Goal: Transaction & Acquisition: Download file/media

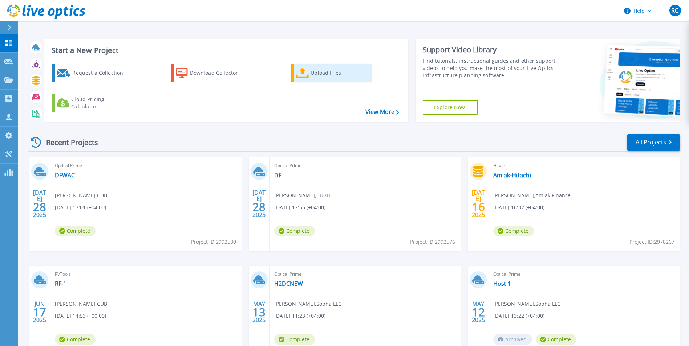
click at [315, 74] on div "Upload Files" at bounding box center [340, 73] width 58 height 15
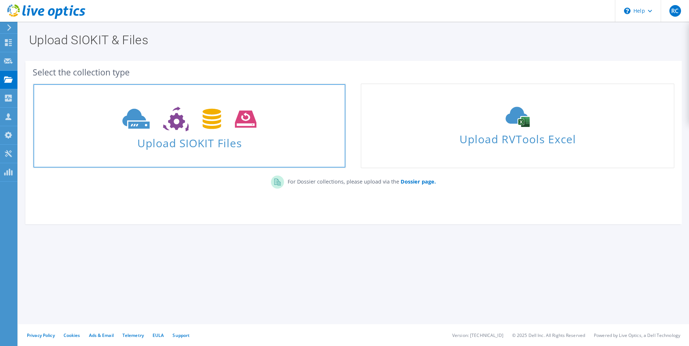
click at [214, 119] on use at bounding box center [189, 119] width 134 height 25
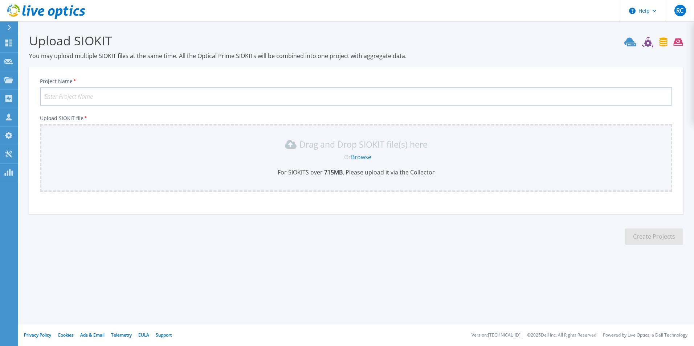
click at [106, 81] on div "Project Name *" at bounding box center [356, 92] width 633 height 28
click at [106, 92] on input "Project Name *" at bounding box center [356, 97] width 633 height 18
type input "RAK-IDO"
drag, startPoint x: 367, startPoint y: 149, endPoint x: 374, endPoint y: 146, distance: 7.7
click at [368, 148] on p "Drag and Drop SIOKIT file(s) here" at bounding box center [364, 144] width 128 height 7
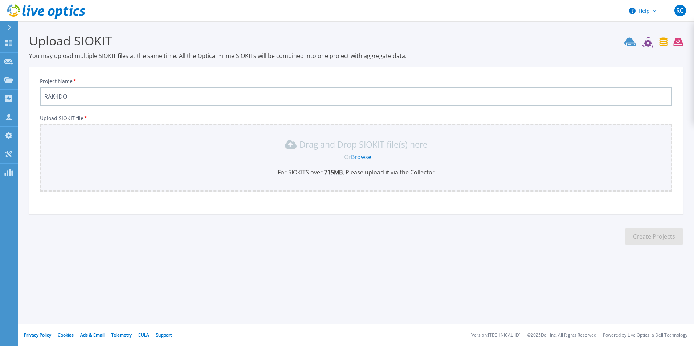
click at [360, 159] on link "Browse" at bounding box center [361, 157] width 20 height 8
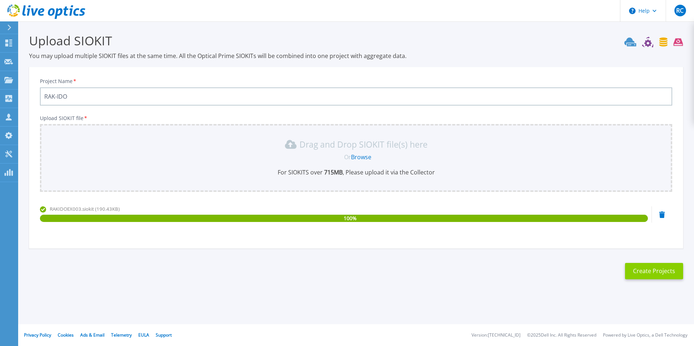
click at [667, 268] on button "Create Projects" at bounding box center [654, 271] width 58 height 16
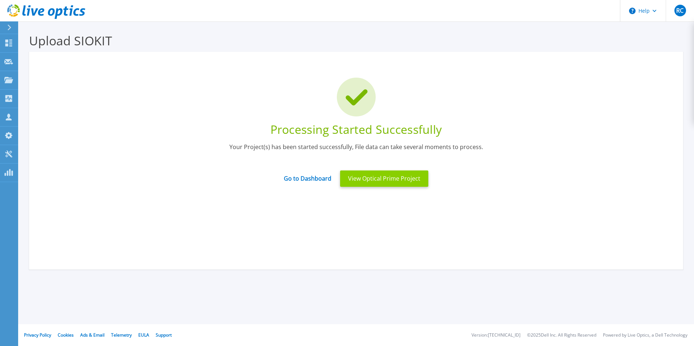
click at [407, 183] on button "View Optical Prime Project" at bounding box center [384, 179] width 88 height 16
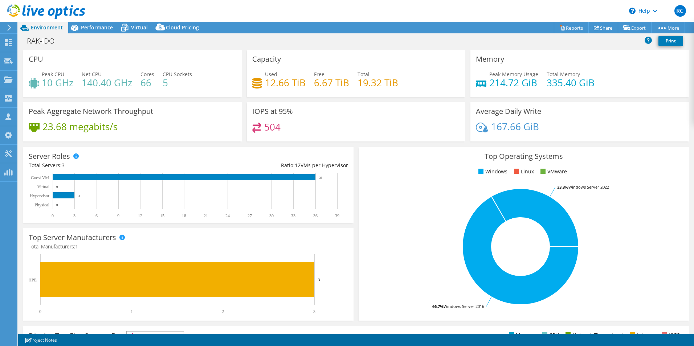
click at [52, 85] on h4 "10 GHz" at bounding box center [58, 83] width 32 height 8
drag, startPoint x: 52, startPoint y: 85, endPoint x: 128, endPoint y: 84, distance: 76.6
click at [128, 84] on h4 "140.40 GHz" at bounding box center [107, 83] width 50 height 8
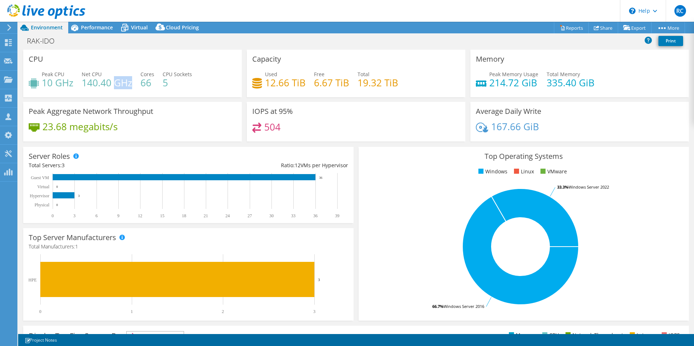
click at [129, 84] on h4 "140.40 GHz" at bounding box center [107, 83] width 50 height 8
click at [229, 196] on rect at bounding box center [185, 195] width 313 height 45
click at [318, 178] on rect at bounding box center [185, 195] width 313 height 45
drag, startPoint x: 318, startPoint y: 178, endPoint x: 369, endPoint y: 191, distance: 52.2
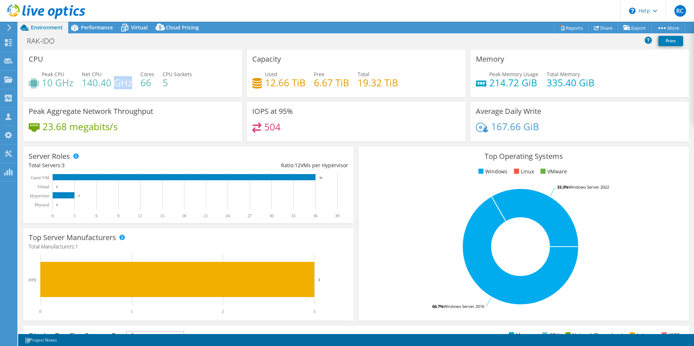
click at [368, 191] on rect at bounding box center [520, 246] width 313 height 127
click at [320, 178] on text "36" at bounding box center [321, 178] width 4 height 4
click at [321, 180] on rect at bounding box center [185, 195] width 313 height 45
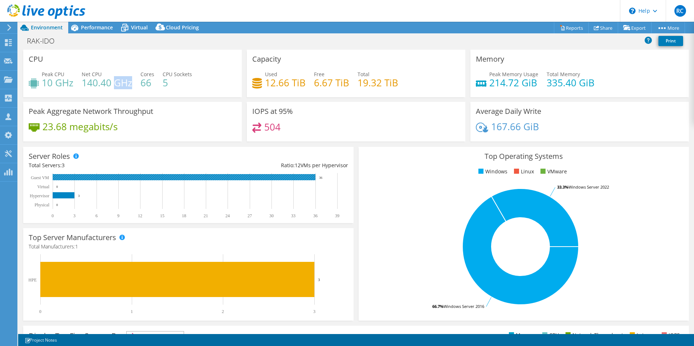
click at [321, 179] on text "36" at bounding box center [321, 178] width 4 height 4
drag, startPoint x: 321, startPoint y: 179, endPoint x: 307, endPoint y: 167, distance: 18.0
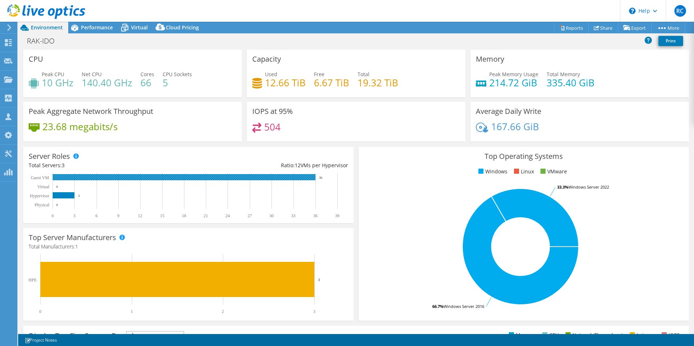
click at [307, 167] on div "Ratio: 12 VMs per Hypervisor" at bounding box center [268, 166] width 160 height 8
drag, startPoint x: 307, startPoint y: 167, endPoint x: 303, endPoint y: 169, distance: 4.7
click at [307, 170] on div "Server Roles Physical Servers represent bare metal servers that were targets of…" at bounding box center [188, 185] width 330 height 76
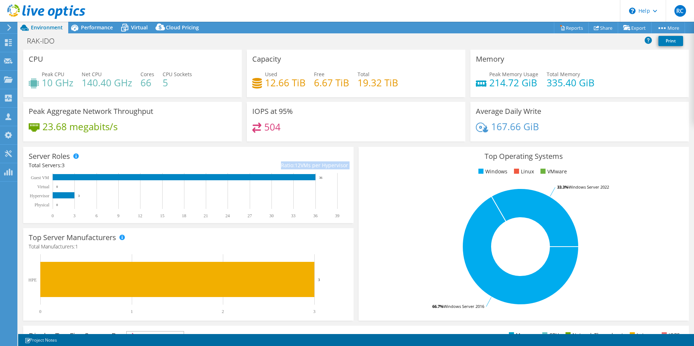
drag, startPoint x: 290, startPoint y: 165, endPoint x: 346, endPoint y: 168, distance: 56.7
click at [347, 167] on div "Server Roles Physical Servers represent bare metal servers that were targets of…" at bounding box center [188, 185] width 330 height 76
drag, startPoint x: 346, startPoint y: 168, endPoint x: 338, endPoint y: 184, distance: 18.7
click at [338, 184] on rect at bounding box center [185, 195] width 313 height 45
click at [322, 188] on rect at bounding box center [185, 195] width 313 height 45
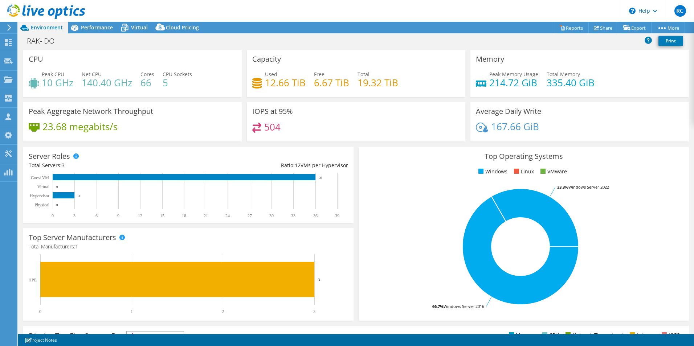
click at [206, 81] on div "Peak CPU 10 GHz Net CPU 140.40 GHz Cores 66 CPU Sockets 5" at bounding box center [133, 82] width 208 height 24
drag, startPoint x: 206, startPoint y: 81, endPoint x: 199, endPoint y: 83, distance: 7.9
click at [199, 83] on div "Peak CPU 10 GHz Net CPU 140.40 GHz Cores 66 CPU Sockets 5" at bounding box center [133, 82] width 208 height 24
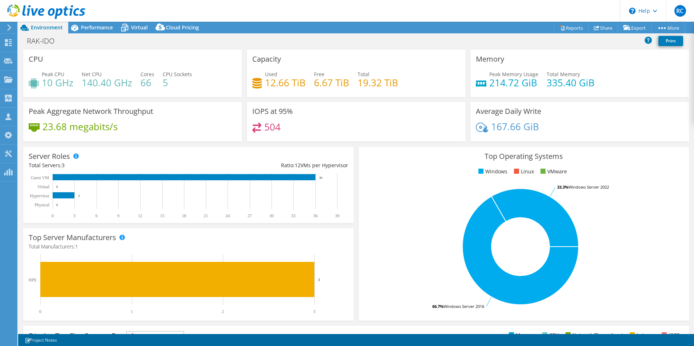
click at [272, 85] on h4 "12.66 TiB" at bounding box center [285, 83] width 41 height 8
click at [353, 115] on div "IOPS at 95% 504" at bounding box center [356, 122] width 219 height 40
click at [332, 83] on h4 "6.67 TiB" at bounding box center [331, 83] width 35 height 8
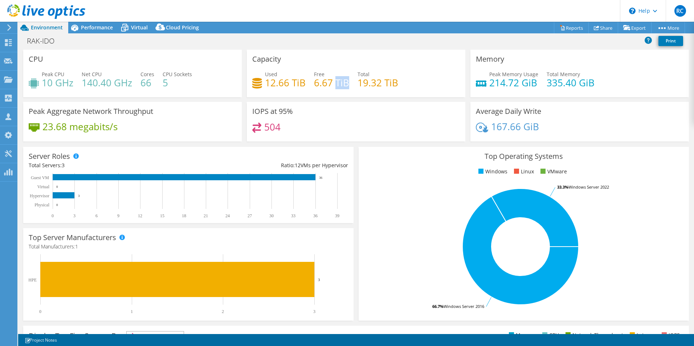
click at [332, 83] on h4 "6.67 TiB" at bounding box center [331, 83] width 35 height 8
click at [330, 85] on h4 "6.67 TiB" at bounding box center [331, 83] width 35 height 8
drag, startPoint x: 330, startPoint y: 85, endPoint x: 349, endPoint y: 101, distance: 25.2
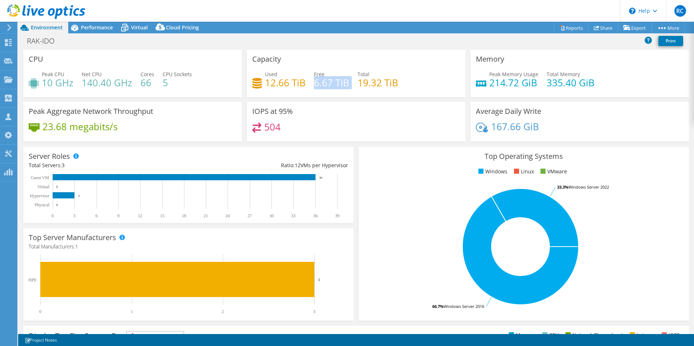
click at [349, 101] on div "Capacity Used 12.66 TiB Free 6.67 TiB Total 19.32 TiB" at bounding box center [356, 76] width 224 height 52
click at [389, 90] on div "Used 12.66 TiB Free 6.67 TiB Total 19.32 TiB" at bounding box center [356, 82] width 208 height 24
drag, startPoint x: 389, startPoint y: 90, endPoint x: 354, endPoint y: 121, distance: 47.1
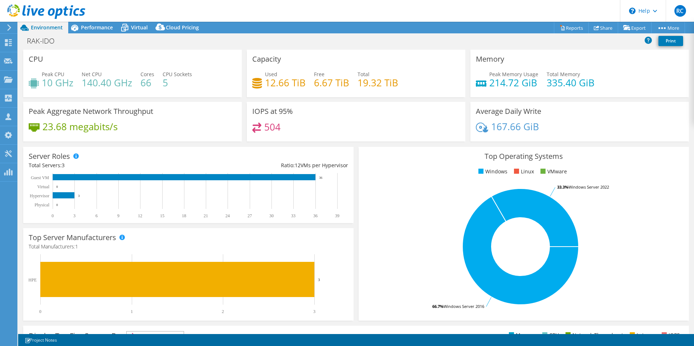
click at [370, 121] on div "IOPS at 95% 504" at bounding box center [356, 122] width 219 height 40
click at [163, 82] on h4 "5" at bounding box center [177, 83] width 29 height 8
drag, startPoint x: 162, startPoint y: 82, endPoint x: 141, endPoint y: 81, distance: 20.7
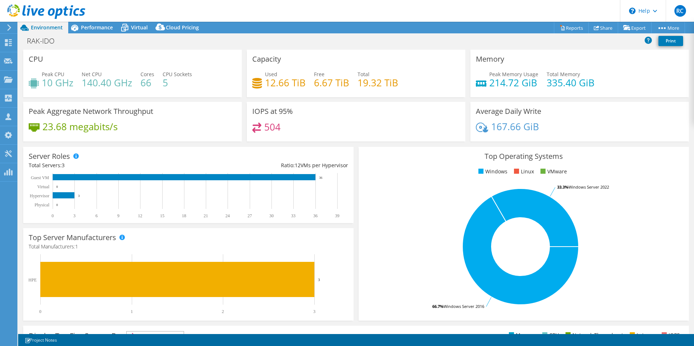
click at [141, 81] on h4 "66" at bounding box center [148, 83] width 14 height 8
click at [188, 101] on div "CPU Peak CPU 10 GHz Net CPU 140.40 GHz Cores 66 CPU Sockets 5" at bounding box center [133, 76] width 224 height 52
click at [148, 81] on h4 "66" at bounding box center [148, 83] width 14 height 8
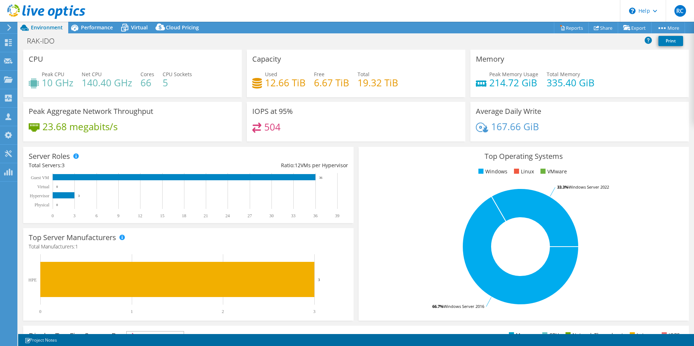
drag, startPoint x: 148, startPoint y: 81, endPoint x: 168, endPoint y: 85, distance: 20.7
click at [168, 85] on h4 "5" at bounding box center [177, 83] width 29 height 8
click at [301, 85] on h4 "12.66 TiB" at bounding box center [285, 83] width 41 height 8
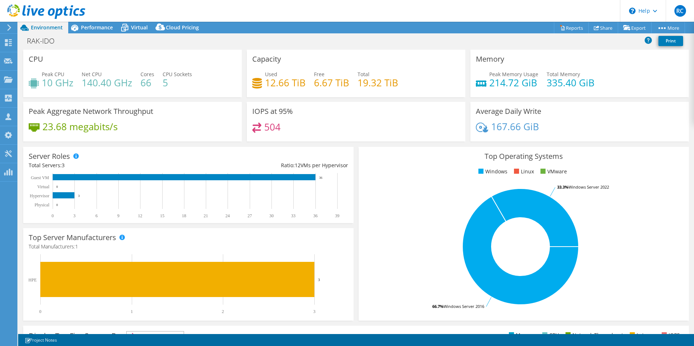
click at [301, 85] on h4 "12.66 TiB" at bounding box center [285, 83] width 41 height 8
click at [223, 121] on div "Peak Aggregate Network Throughput 23.68 megabits/s" at bounding box center [132, 122] width 219 height 40
click at [566, 27] on link "Reports" at bounding box center [571, 27] width 35 height 11
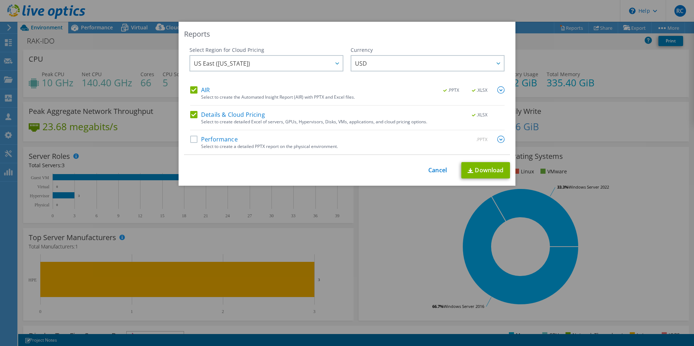
click at [190, 139] on label "Performance" at bounding box center [214, 139] width 48 height 7
click at [0, 0] on input "Performance" at bounding box center [0, 0] width 0 height 0
click at [499, 88] on img at bounding box center [501, 89] width 7 height 7
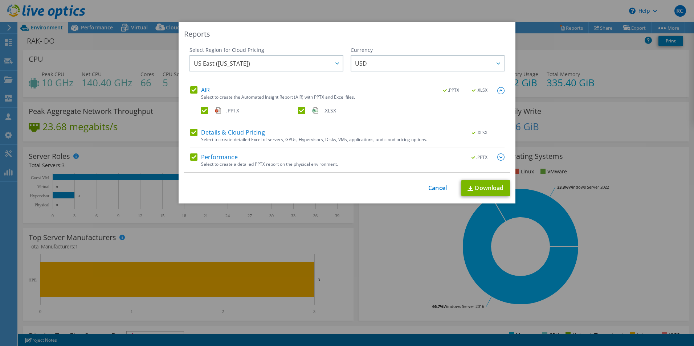
click at [501, 157] on img at bounding box center [501, 157] width 7 height 7
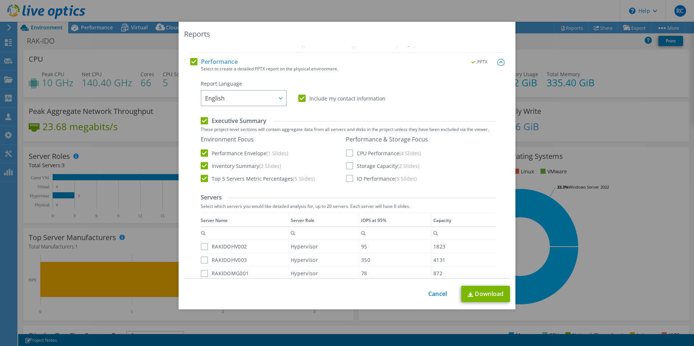
scroll to position [87, 0]
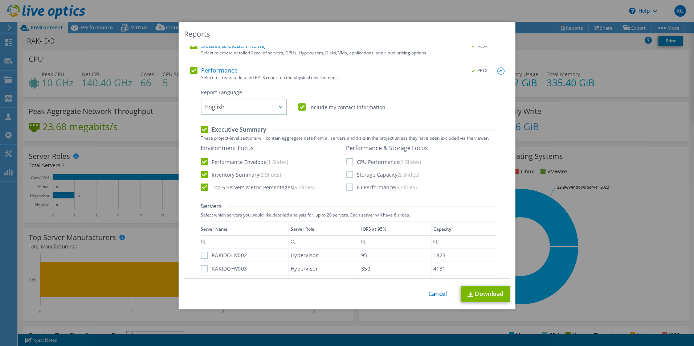
click at [346, 161] on label "CPU Performance (4 Slides)" at bounding box center [383, 161] width 75 height 7
click at [0, 0] on input "CPU Performance (4 Slides)" at bounding box center [0, 0] width 0 height 0
click at [347, 191] on label "IO Performance (5 Slides)" at bounding box center [381, 187] width 71 height 7
click at [0, 0] on input "IO Performance (5 Slides)" at bounding box center [0, 0] width 0 height 0
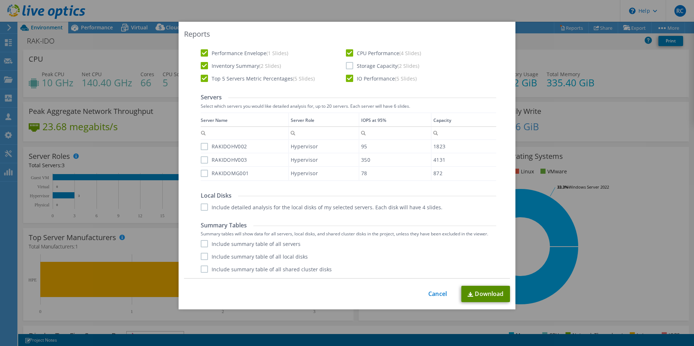
click at [485, 296] on link "Download" at bounding box center [486, 294] width 49 height 16
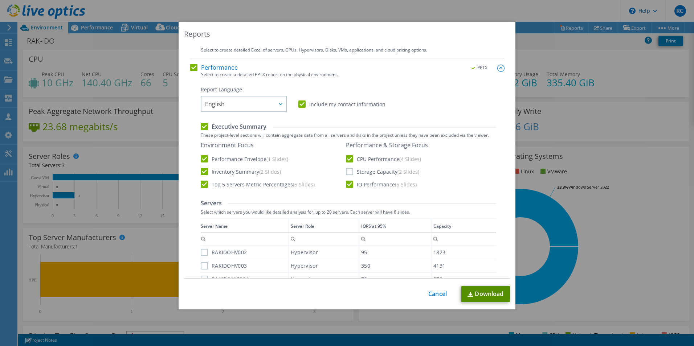
scroll to position [87, 0]
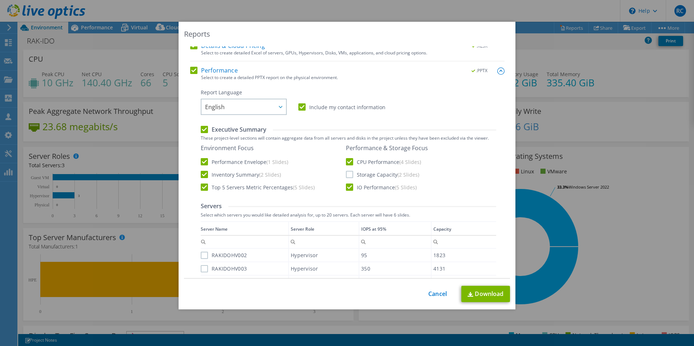
click at [251, 321] on div "Reports Select Region for Cloud Pricing Asia Pacific (Hong Kong) Asia Pacific (…" at bounding box center [347, 173] width 694 height 303
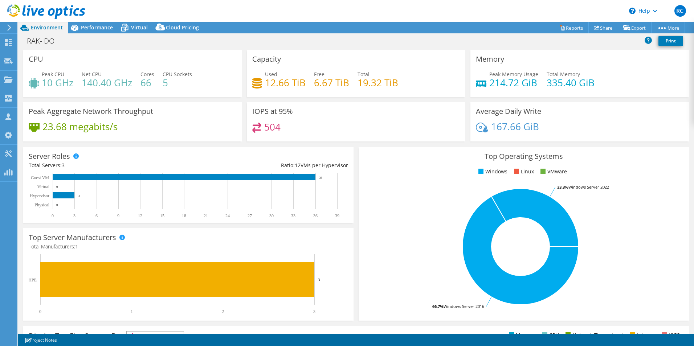
click at [265, 127] on h4 "504" at bounding box center [272, 127] width 16 height 8
drag, startPoint x: 265, startPoint y: 127, endPoint x: 188, endPoint y: 126, distance: 77.4
click at [188, 126] on div "23.68 megabits/s" at bounding box center [133, 130] width 208 height 15
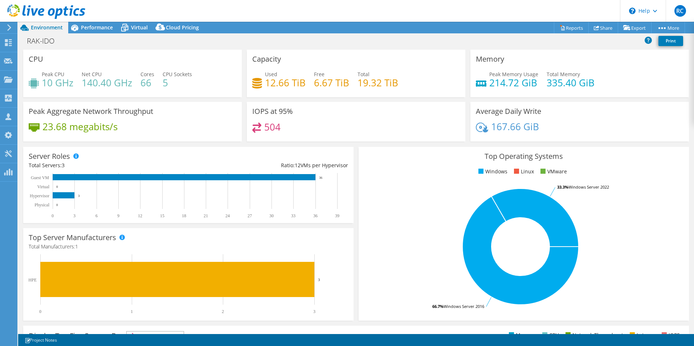
click at [372, 83] on h4 "19.32 TiB" at bounding box center [378, 83] width 41 height 8
drag, startPoint x: 372, startPoint y: 83, endPoint x: 318, endPoint y: 86, distance: 54.2
click at [318, 86] on h4 "6.67 TiB" at bounding box center [331, 83] width 35 height 8
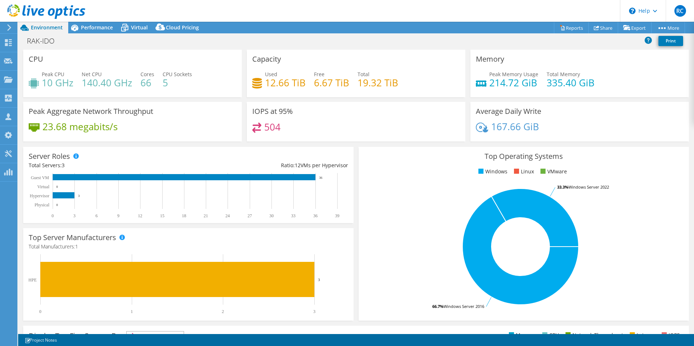
click at [318, 86] on h4 "6.67 TiB" at bounding box center [331, 83] width 35 height 8
click at [377, 225] on rect at bounding box center [520, 246] width 313 height 127
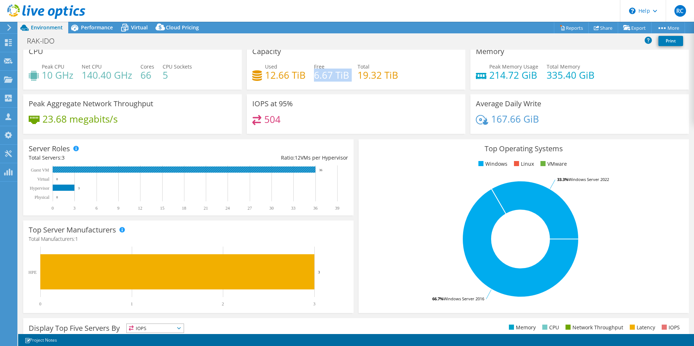
scroll to position [0, 0]
